Goal: Task Accomplishment & Management: Manage account settings

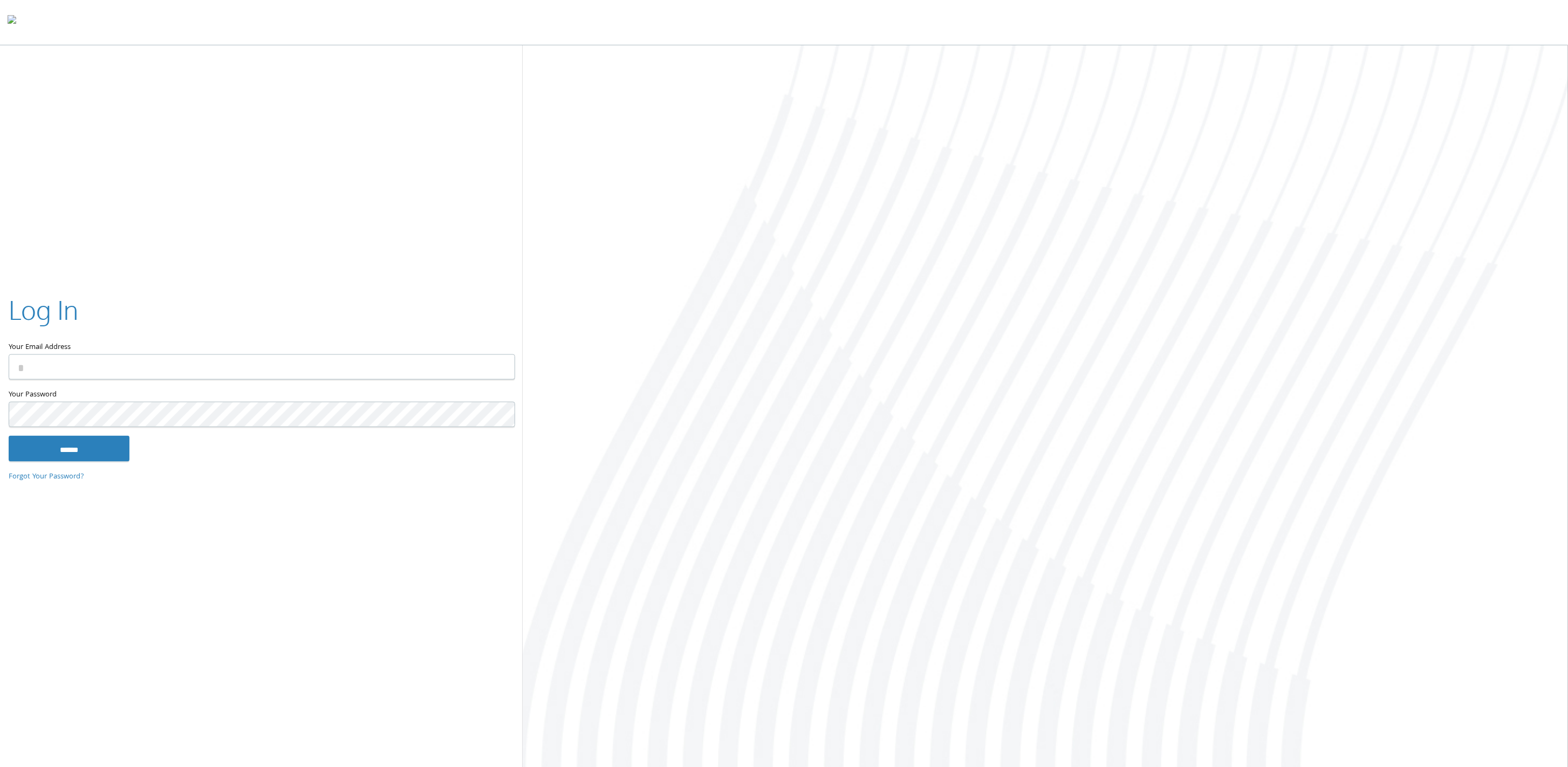
click at [90, 359] on input "Your Email Address" at bounding box center [262, 366] width 506 height 25
type input "**********"
click at [9, 436] on input "******" at bounding box center [69, 449] width 120 height 26
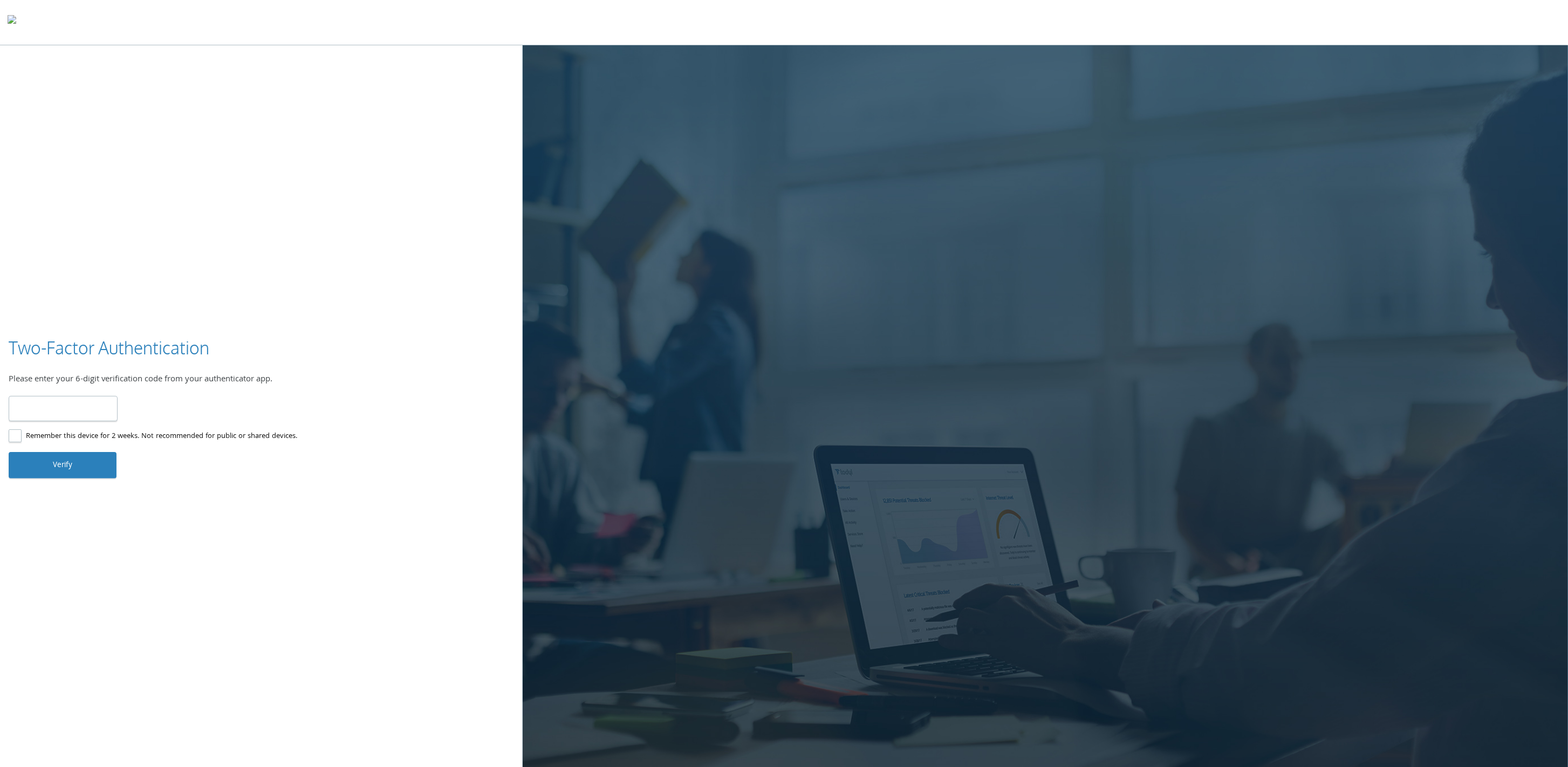
type input "******"
